Goal: Task Accomplishment & Management: Manage account settings

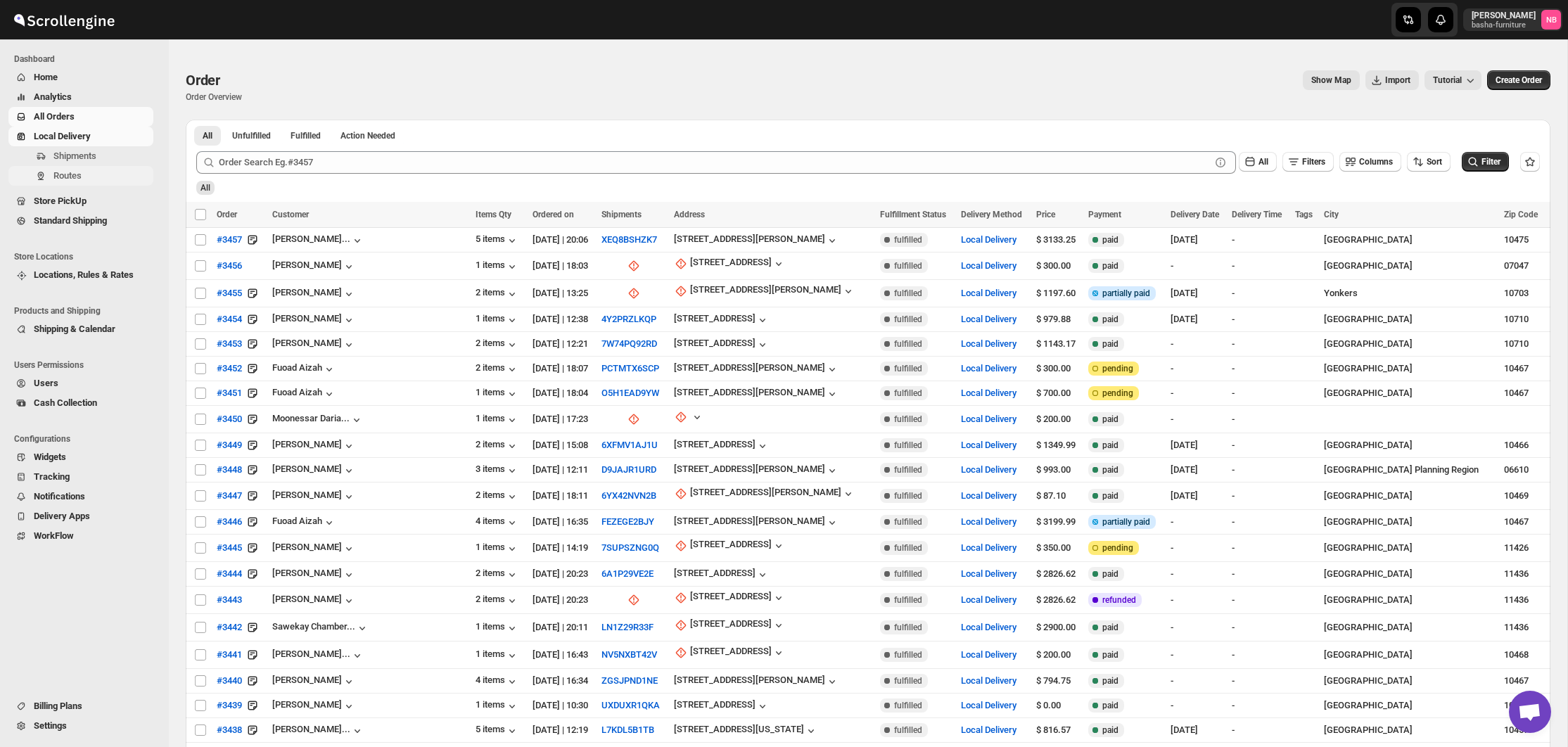
click at [71, 174] on span "Routes" at bounding box center [67, 175] width 28 height 11
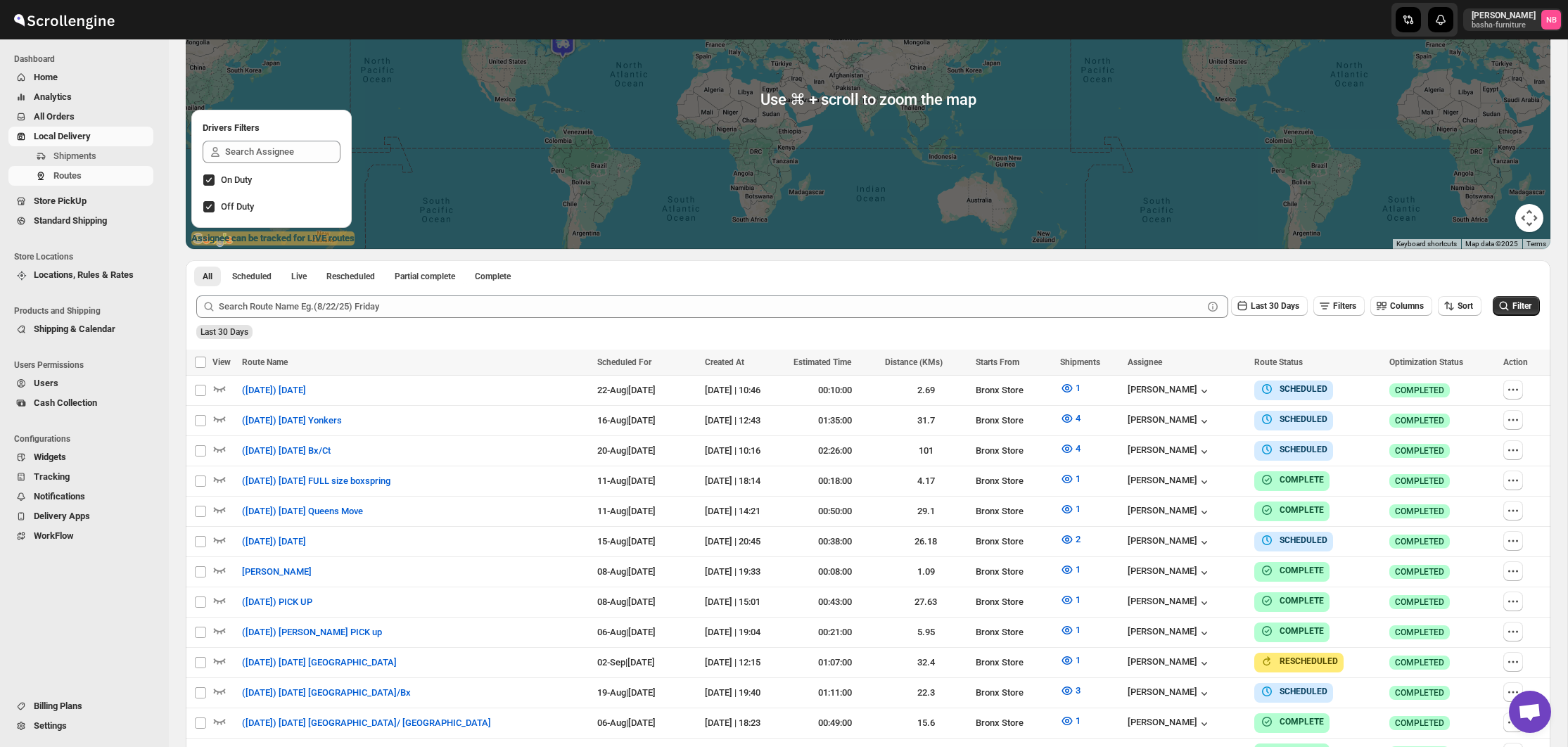
scroll to position [329, 0]
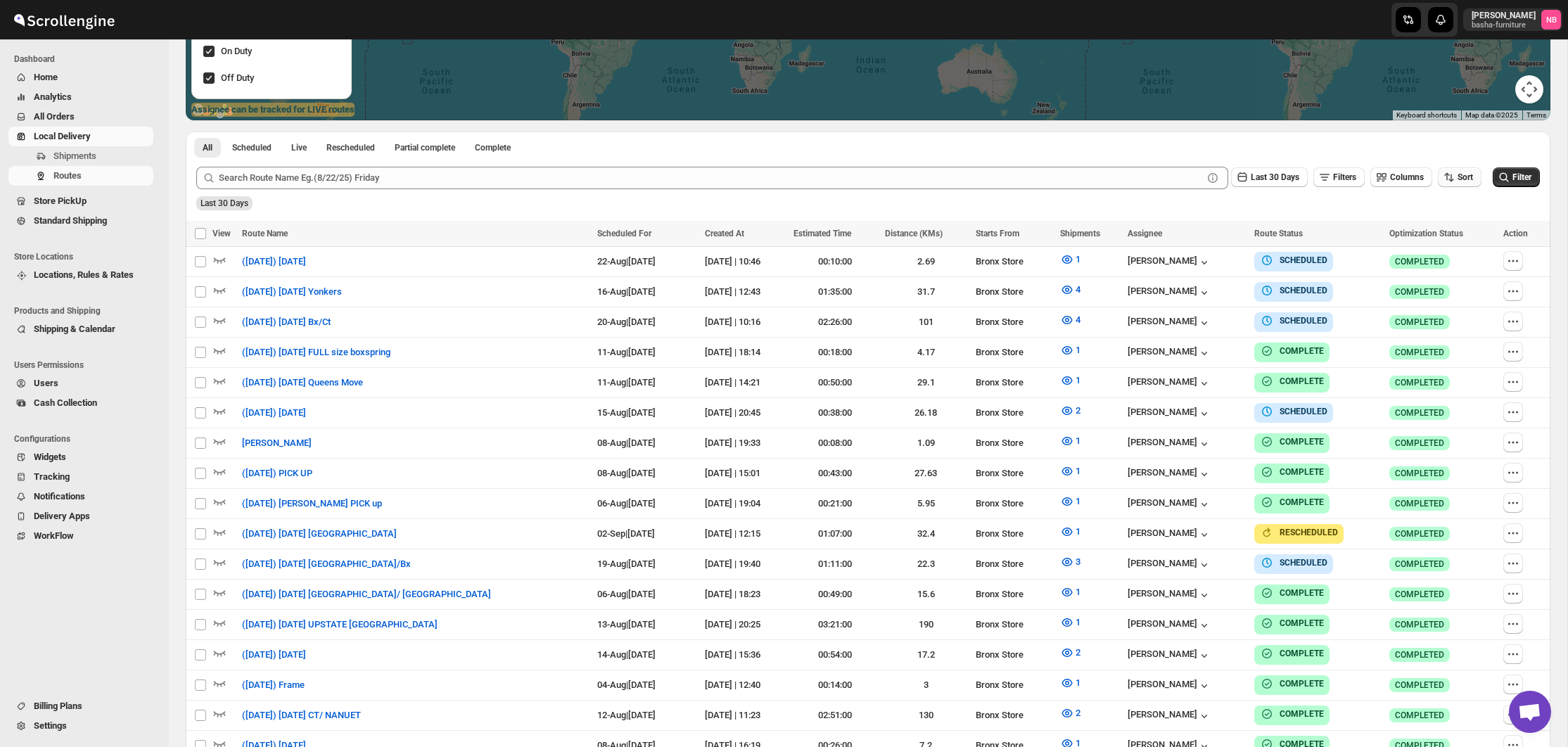
click at [1452, 182] on button "Sort" at bounding box center [1459, 177] width 44 height 20
drag, startPoint x: 1452, startPoint y: 255, endPoint x: 1331, endPoint y: 214, distance: 127.8
click at [1452, 255] on div "Due Date" at bounding box center [1434, 253] width 37 height 14
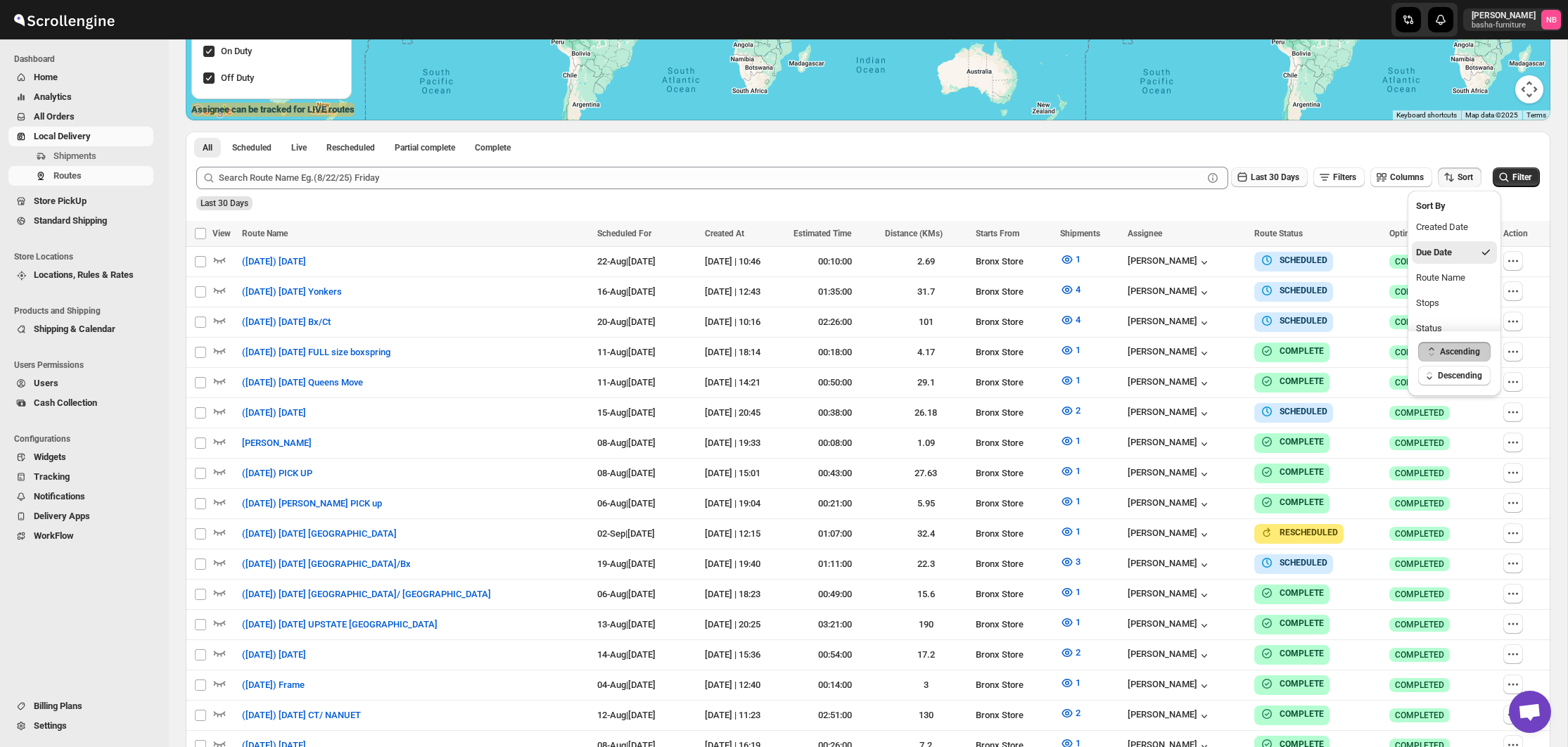
click at [1261, 182] on span "Last 30 Days" at bounding box center [1275, 177] width 49 height 10
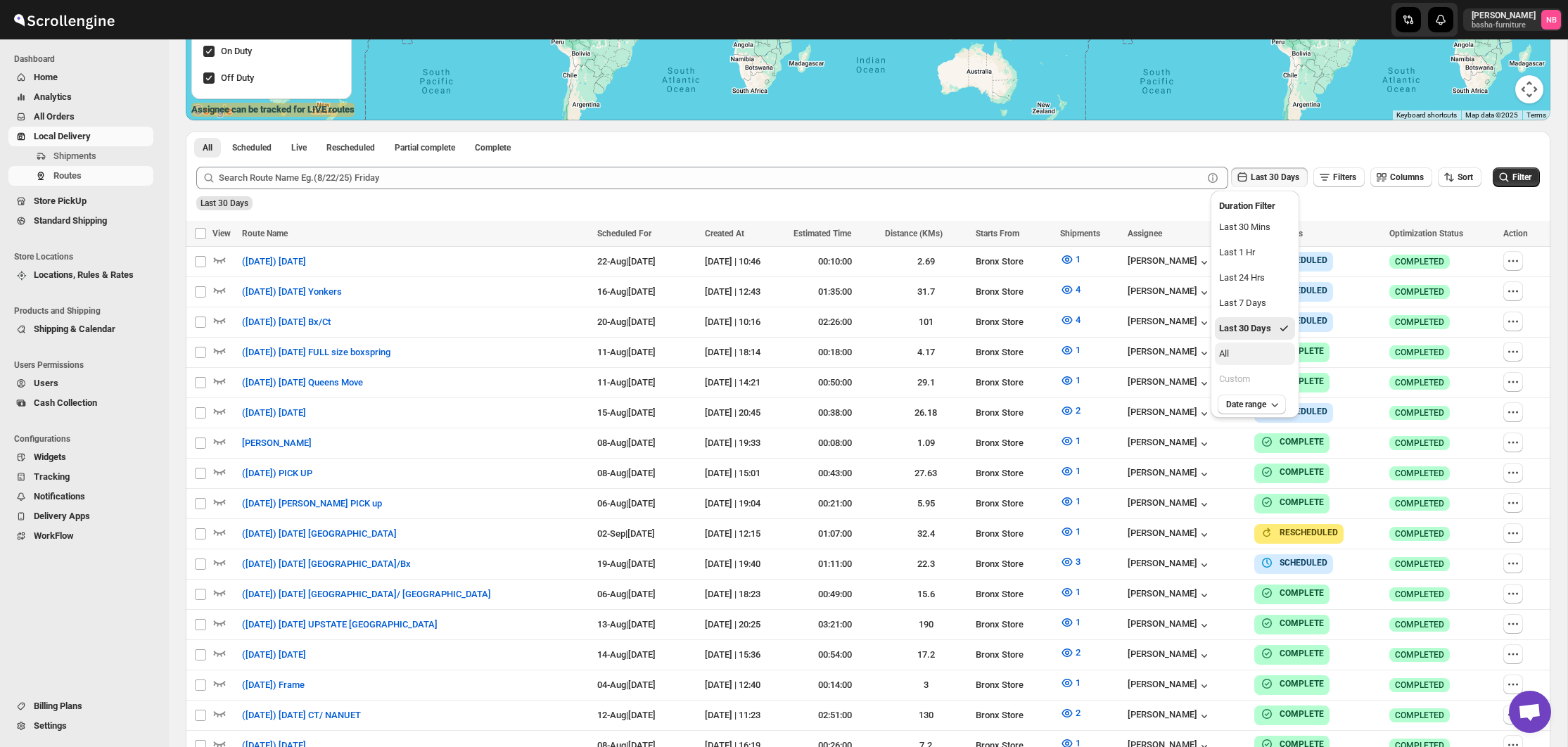
click at [1249, 355] on button "All" at bounding box center [1255, 353] width 80 height 22
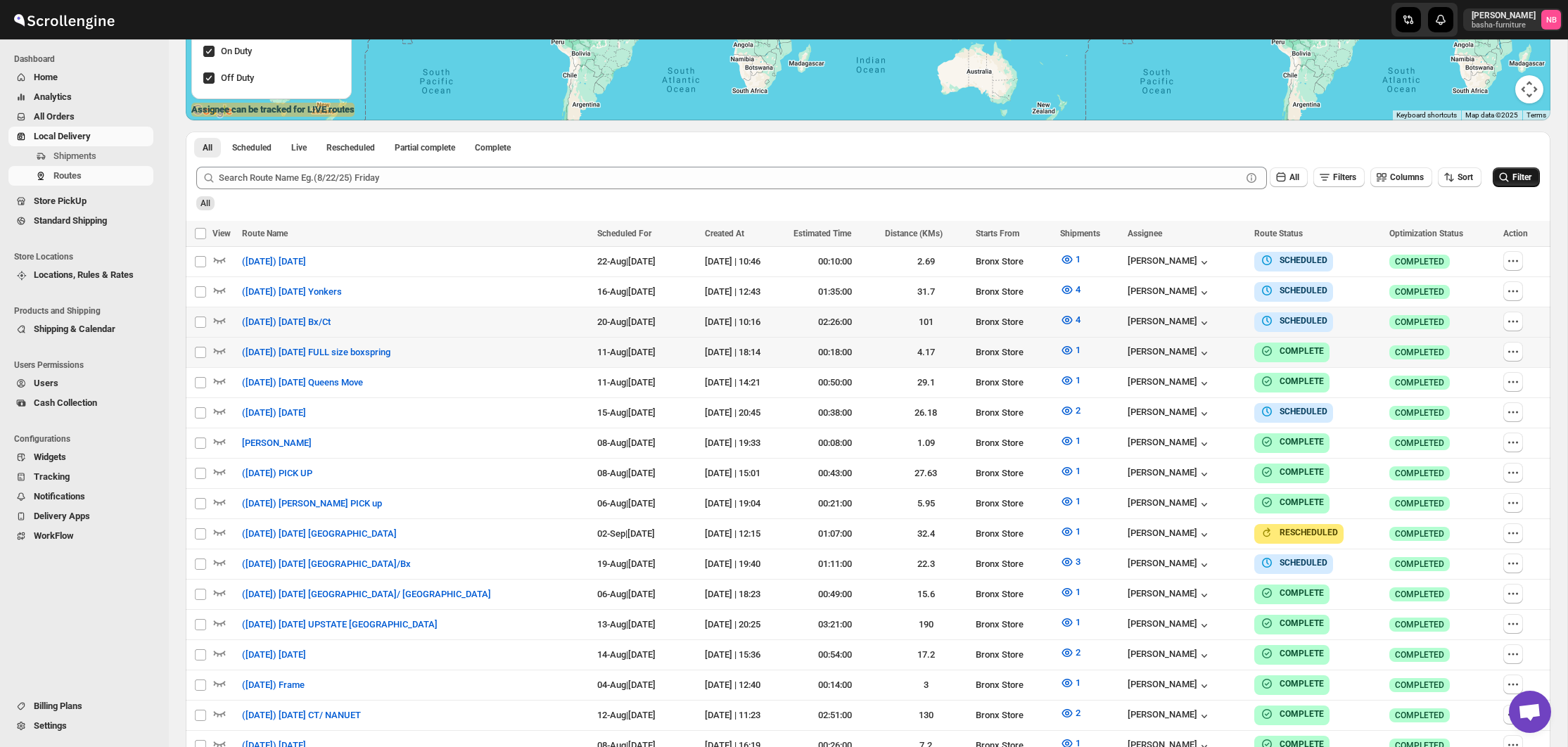
click at [1515, 175] on span "Filter" at bounding box center [1522, 177] width 19 height 10
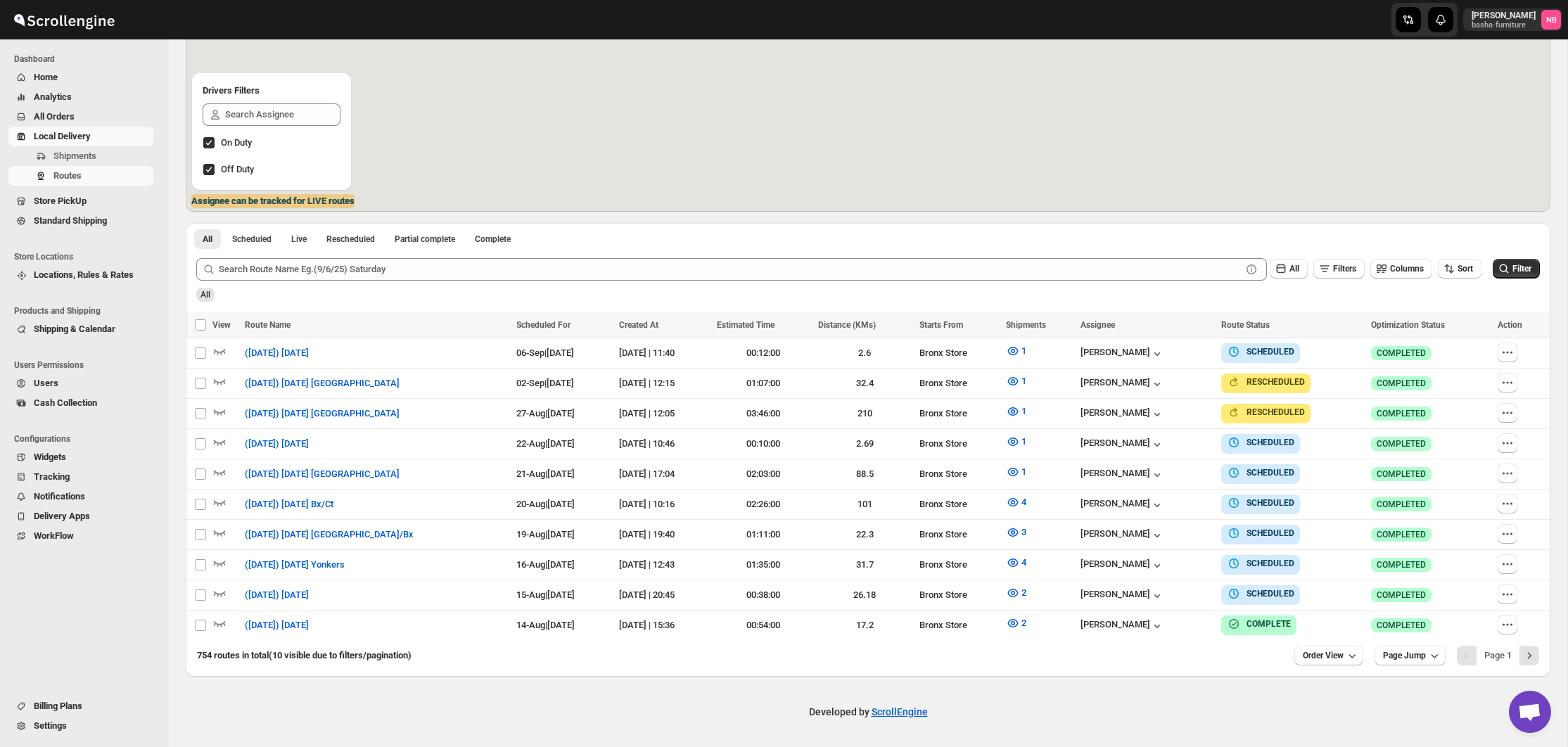
scroll to position [225, 0]
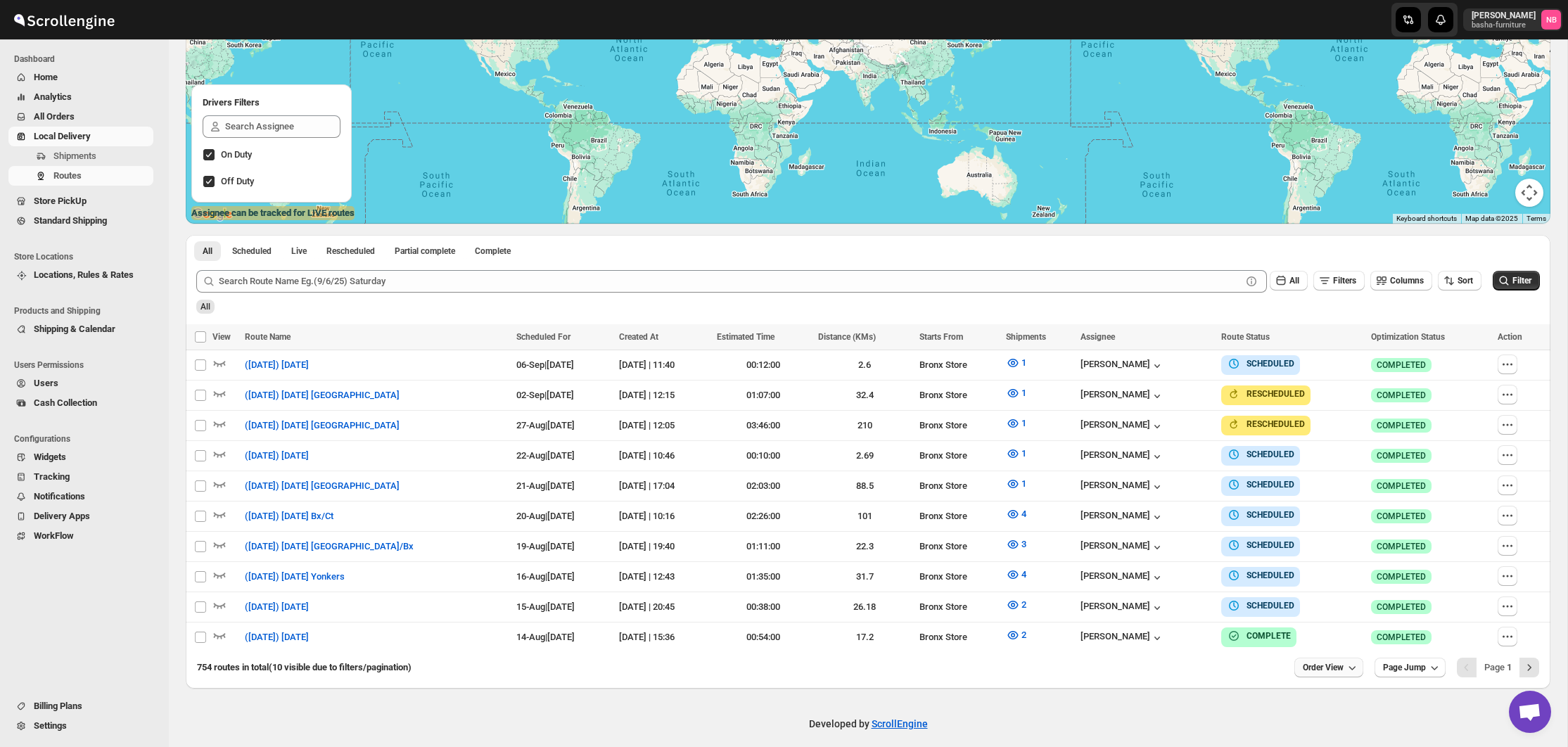
click at [1313, 668] on button "Order View" at bounding box center [1329, 668] width 69 height 20
click at [1324, 576] on ul "5 orders 10 orders 15 orders 20 orders 25 orders Custom 10 Set" at bounding box center [1322, 548] width 79 height 193
click at [1323, 567] on div "25 orders" at bounding box center [1306, 564] width 37 height 14
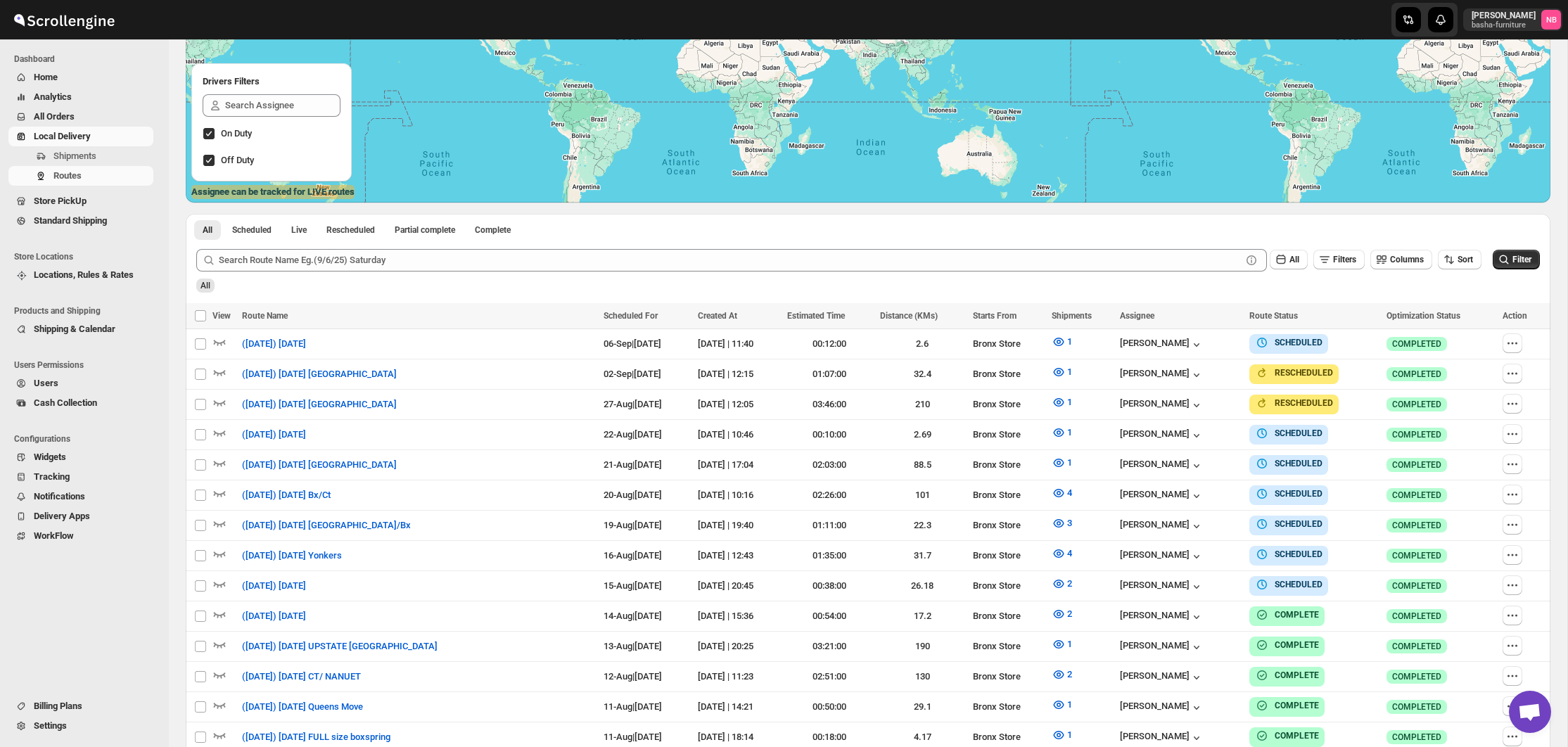
scroll to position [340, 0]
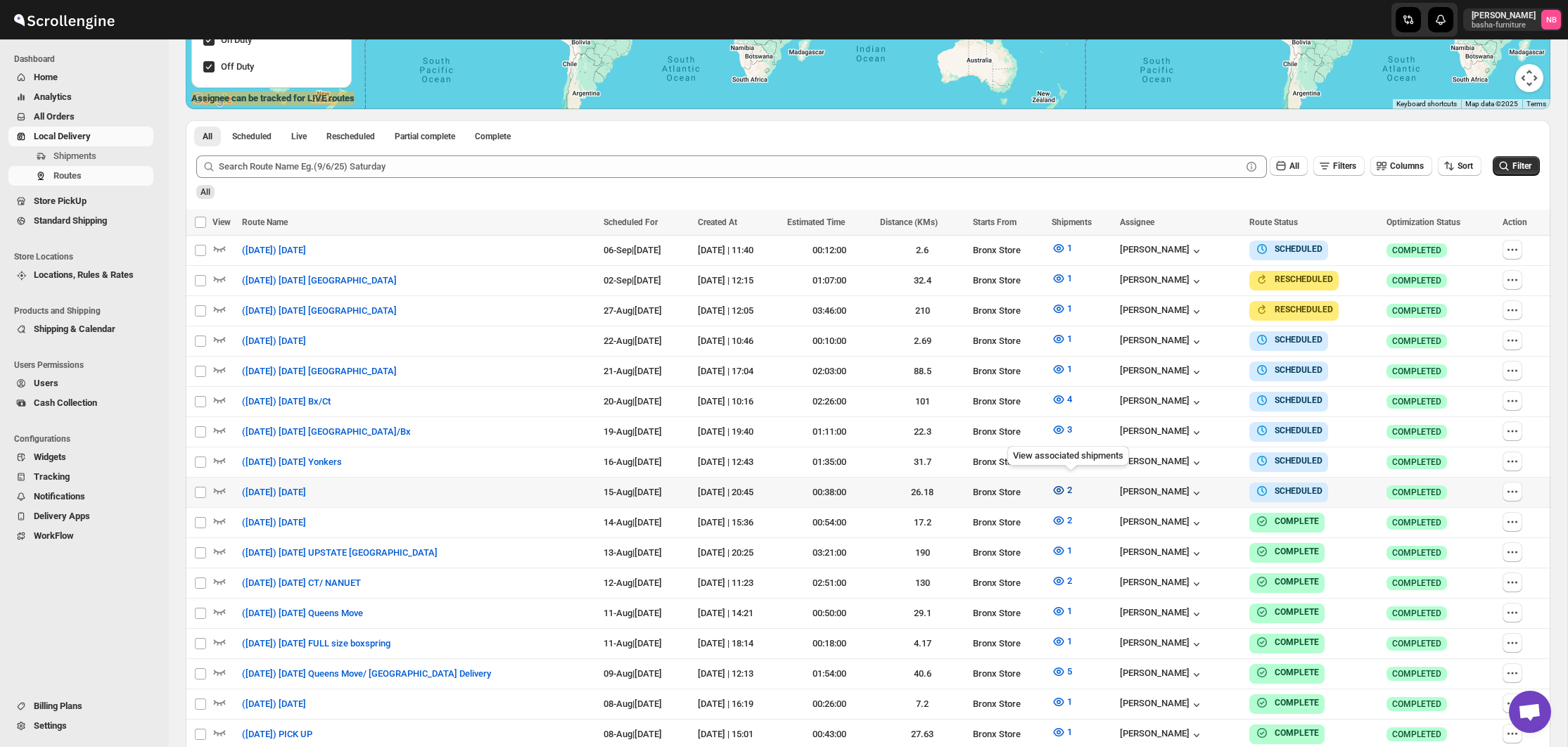
click at [1066, 483] on icon "button" at bounding box center [1058, 490] width 14 height 14
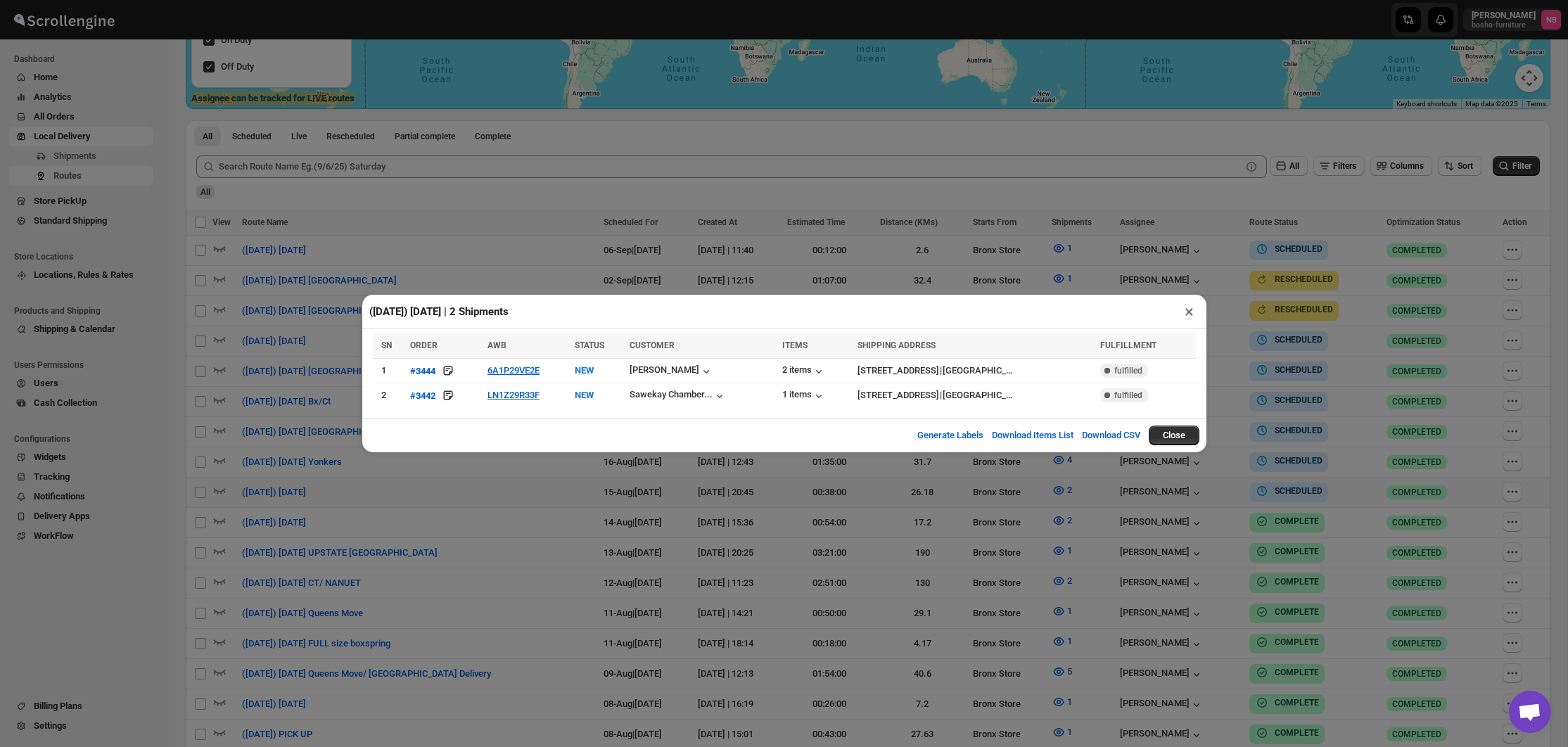
click at [175, 2] on div "([DATE]) [DATE] | 2 Shipments × SN ORDER AWB STATUS CUSTOMER ITEMS SHIPPING ADD…" at bounding box center [784, 373] width 1568 height 747
